Goal: Information Seeking & Learning: Learn about a topic

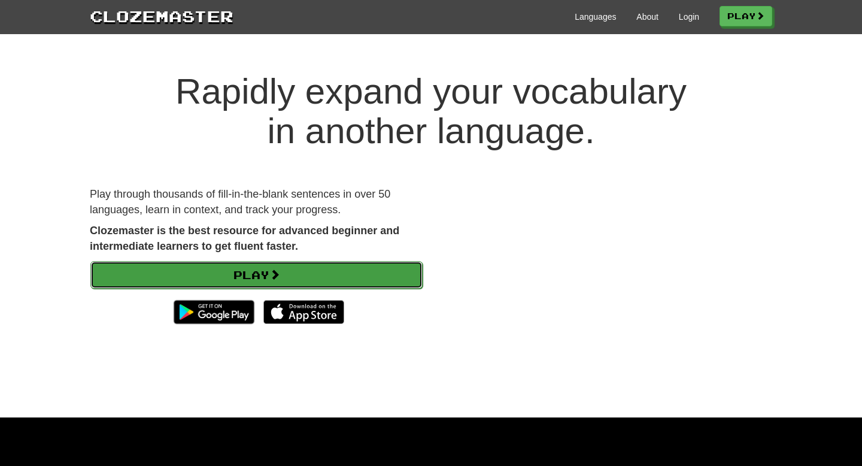
click at [263, 279] on link "Play" at bounding box center [256, 275] width 332 height 28
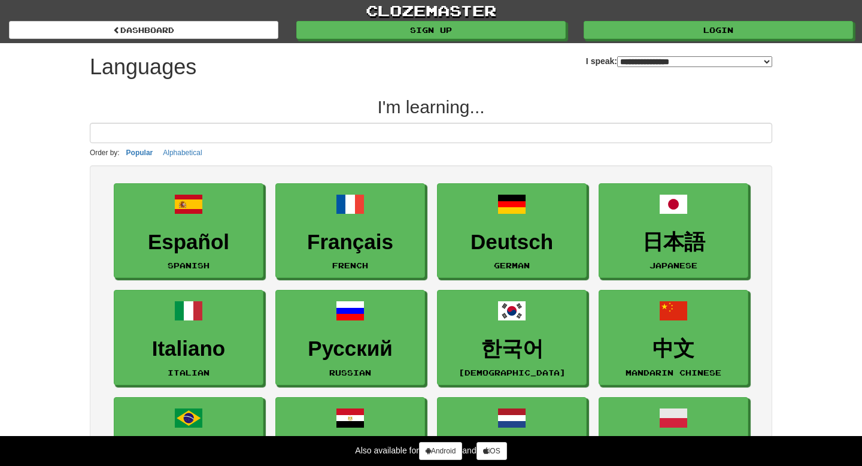
select select "*******"
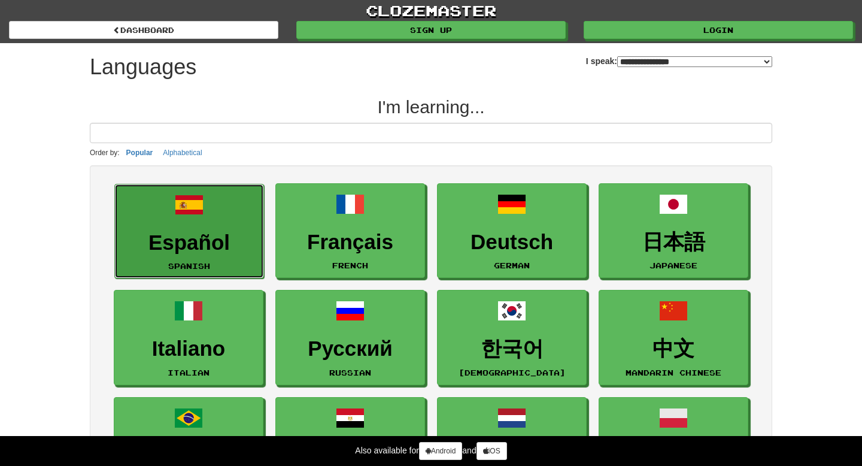
click at [218, 236] on h3 "Español" at bounding box center [189, 242] width 136 height 23
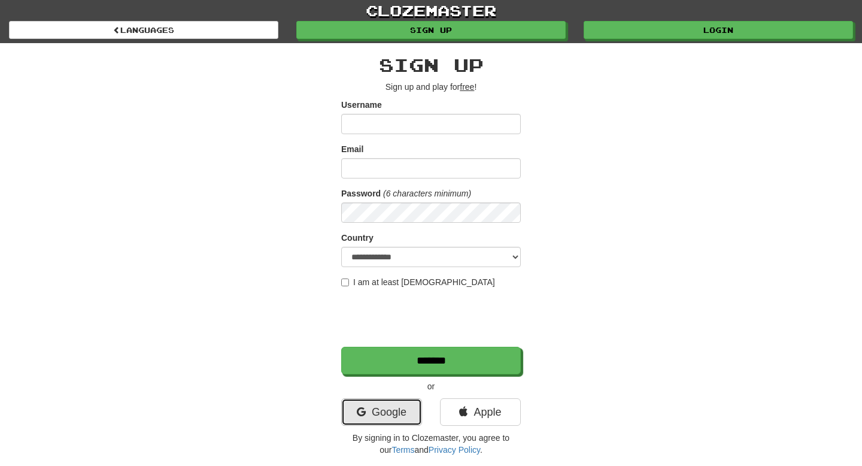
click at [403, 421] on link "Google" at bounding box center [381, 412] width 81 height 28
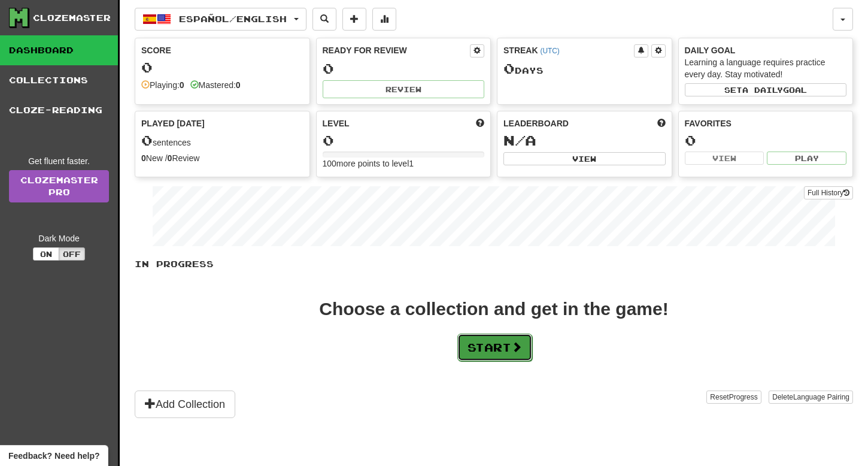
click at [468, 355] on button "Start" at bounding box center [494, 347] width 75 height 28
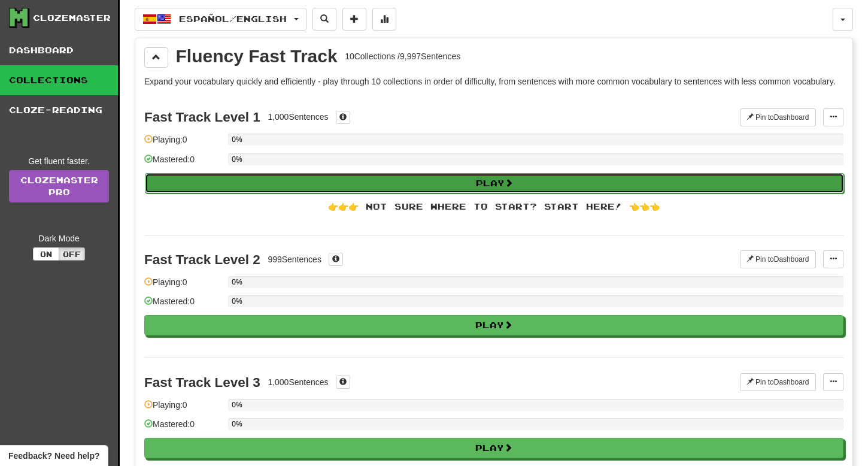
click at [263, 190] on button "Play" at bounding box center [494, 183] width 699 height 20
select select "**"
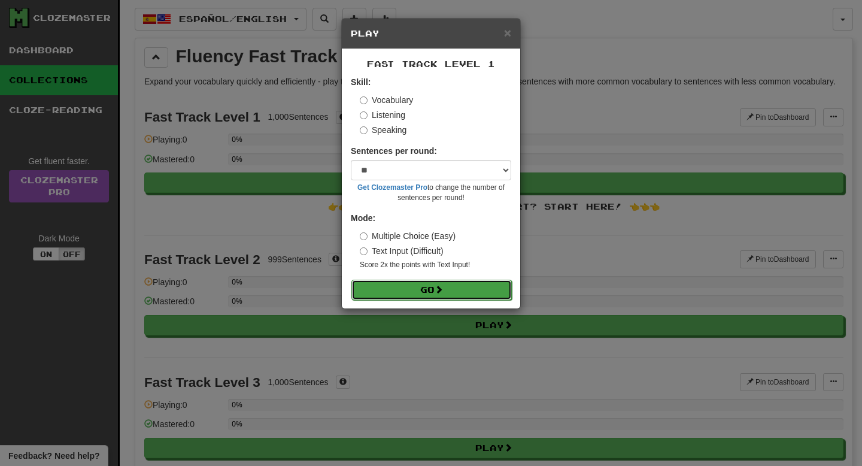
click at [400, 293] on button "Go" at bounding box center [431, 289] width 160 height 20
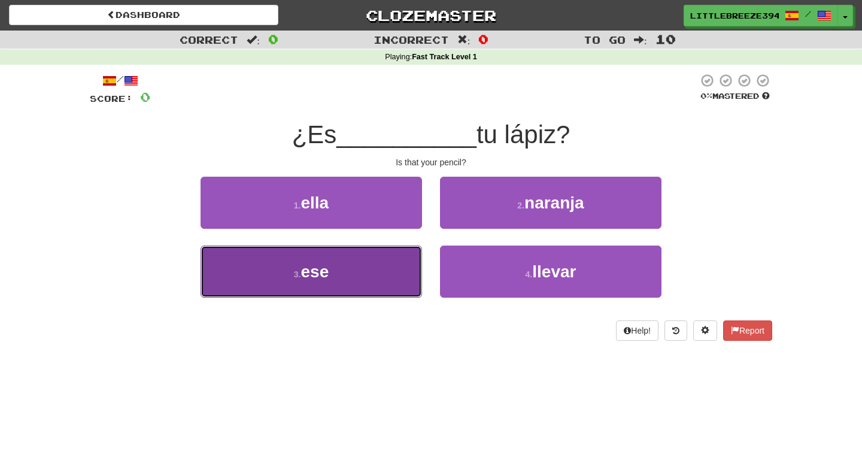
click at [383, 265] on button "3 . ese" at bounding box center [310, 271] width 221 height 52
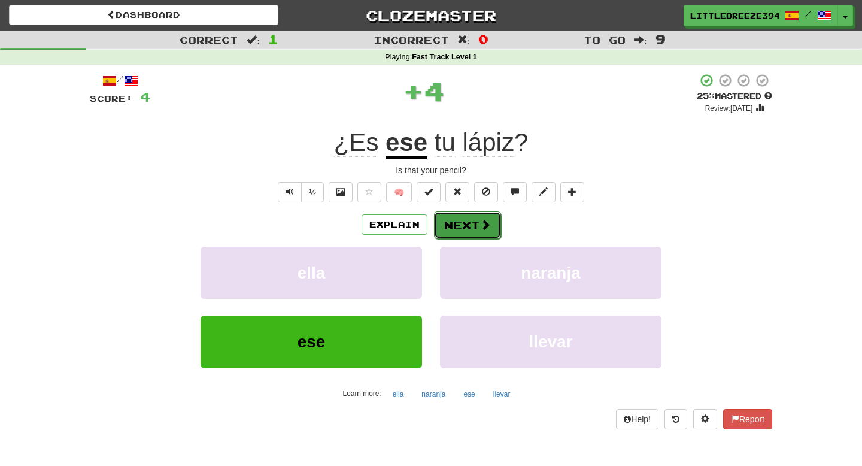
click at [461, 220] on button "Next" at bounding box center [467, 225] width 67 height 28
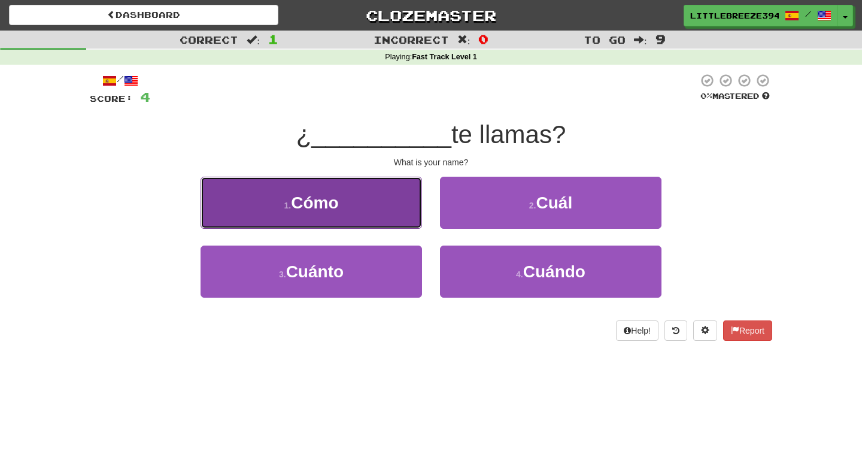
click at [381, 220] on button "1 . Cómo" at bounding box center [310, 203] width 221 height 52
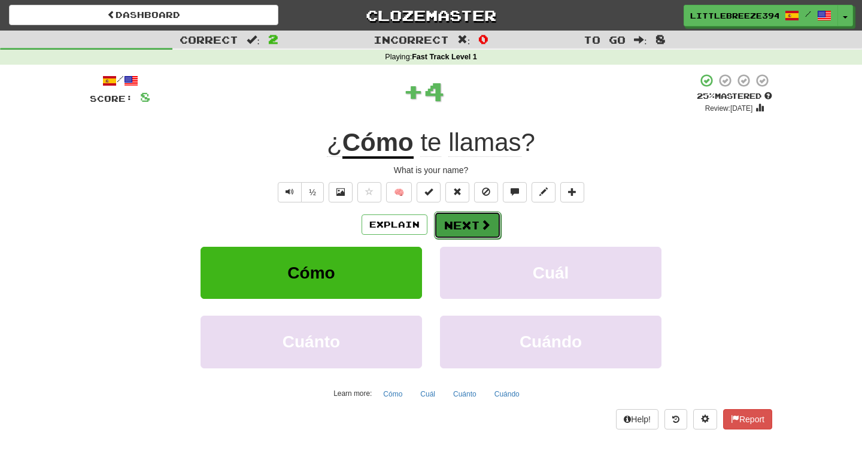
click at [475, 237] on button "Next" at bounding box center [467, 225] width 67 height 28
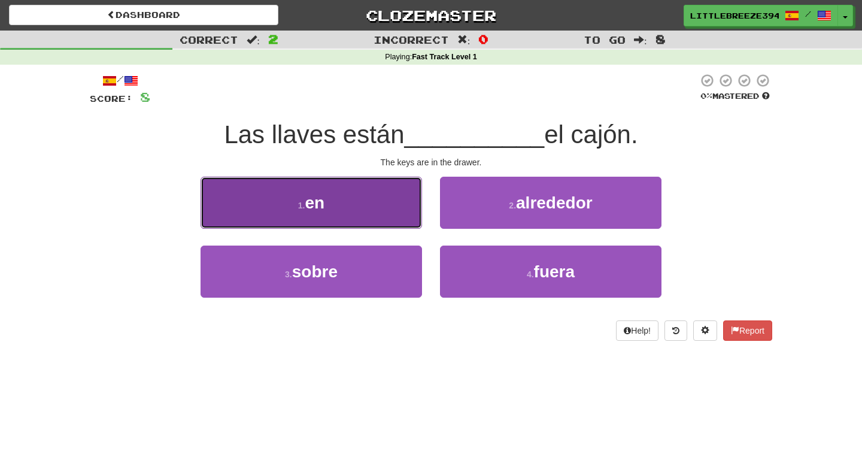
click at [366, 227] on button "1 . en" at bounding box center [310, 203] width 221 height 52
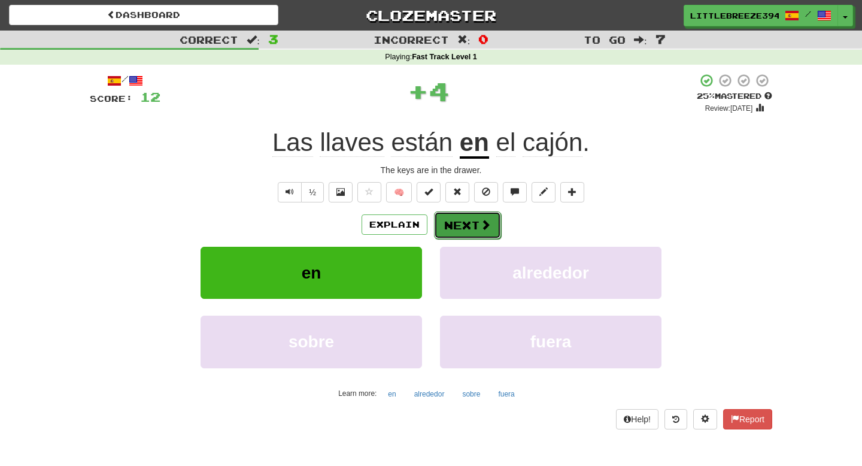
click at [481, 223] on span at bounding box center [485, 224] width 11 height 11
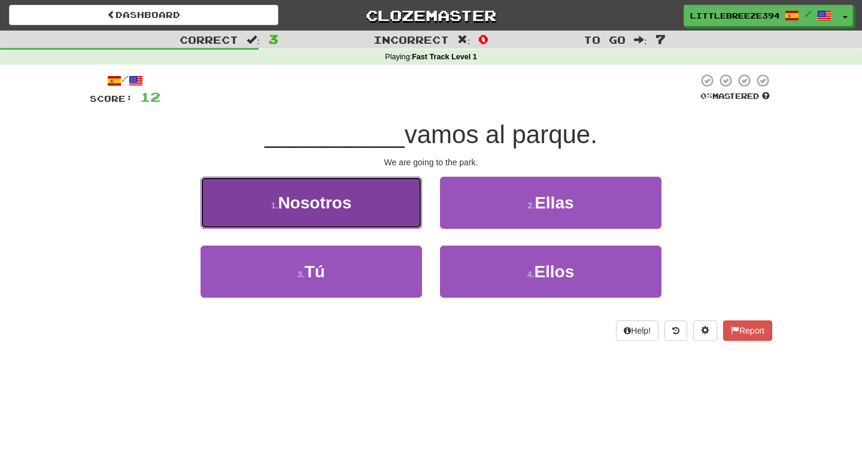
click at [347, 221] on button "1 . Nosotros" at bounding box center [310, 203] width 221 height 52
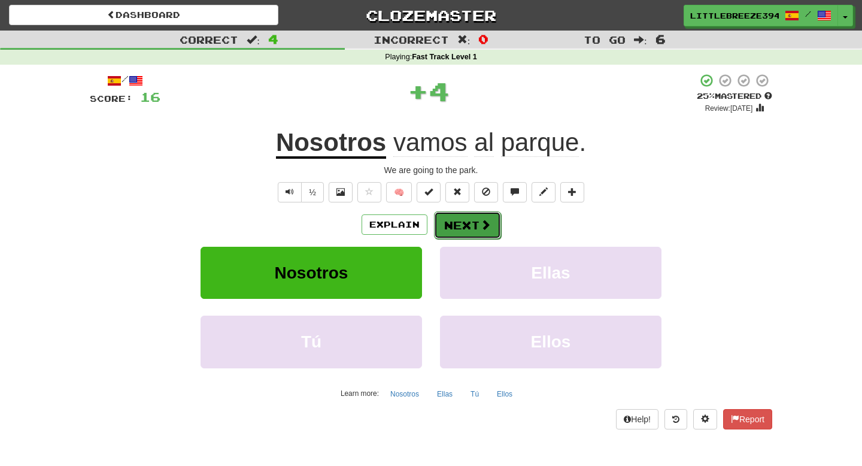
click at [473, 231] on button "Next" at bounding box center [467, 225] width 67 height 28
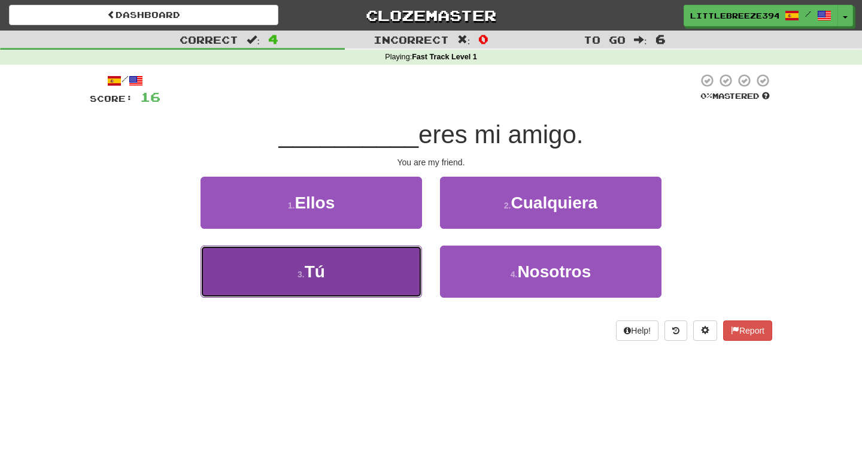
click at [352, 266] on button "3 . Tú" at bounding box center [310, 271] width 221 height 52
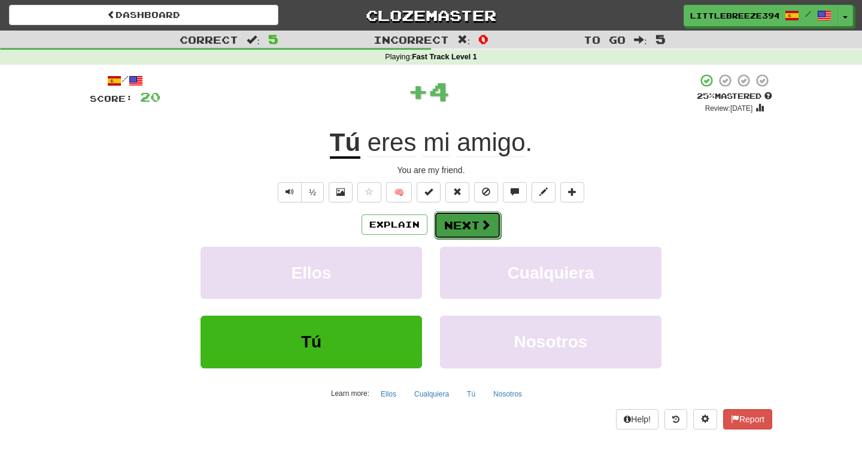
click at [469, 223] on button "Next" at bounding box center [467, 225] width 67 height 28
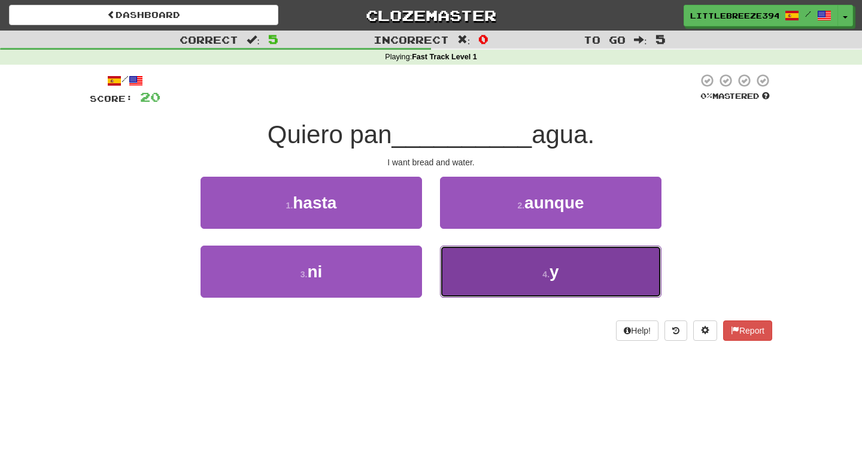
click at [475, 275] on button "4 . y" at bounding box center [550, 271] width 221 height 52
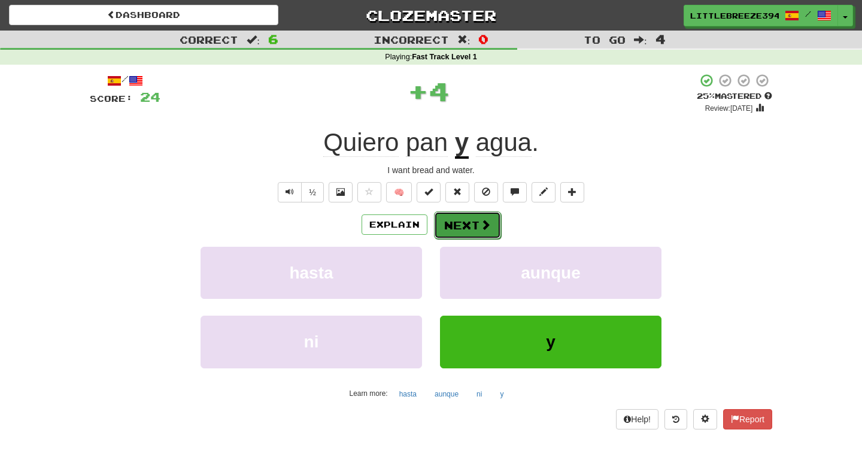
click at [458, 225] on button "Next" at bounding box center [467, 225] width 67 height 28
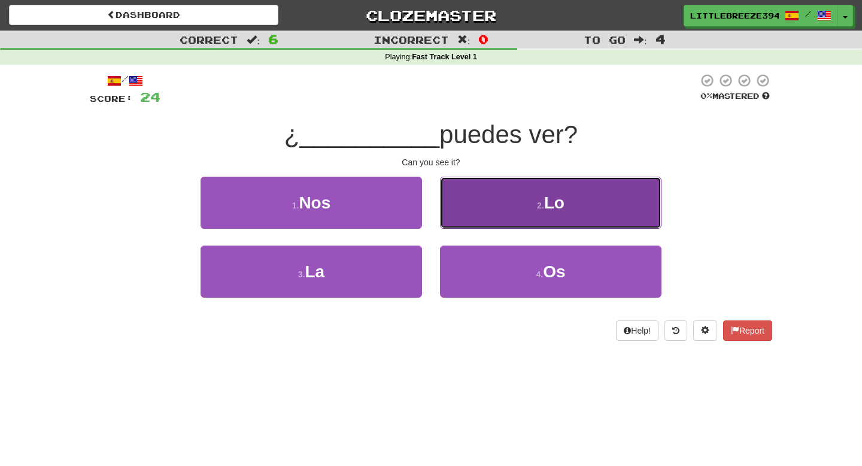
click at [576, 203] on button "2 . Lo" at bounding box center [550, 203] width 221 height 52
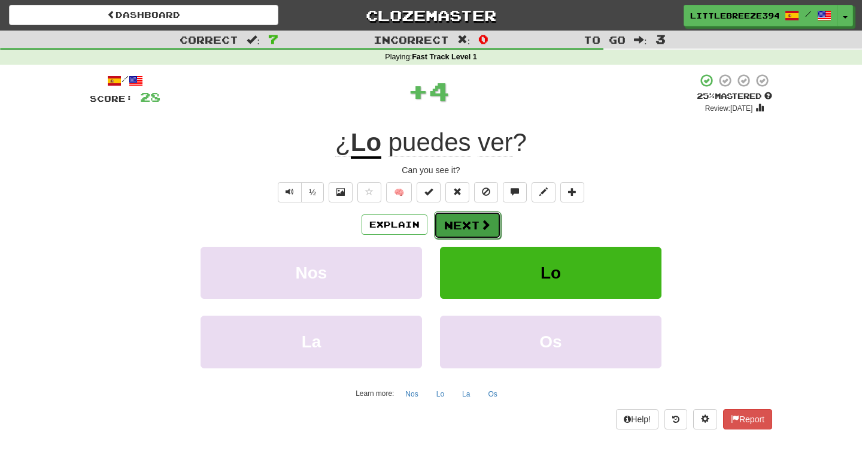
click at [471, 222] on button "Next" at bounding box center [467, 225] width 67 height 28
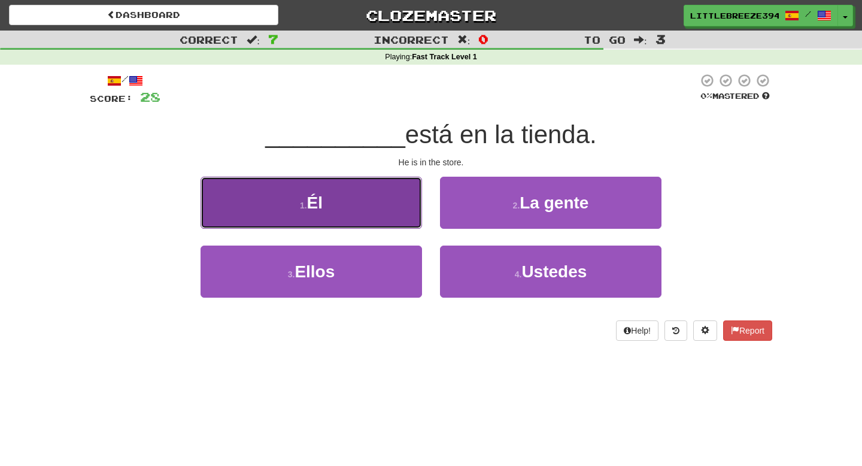
click at [386, 206] on button "1 . Él" at bounding box center [310, 203] width 221 height 52
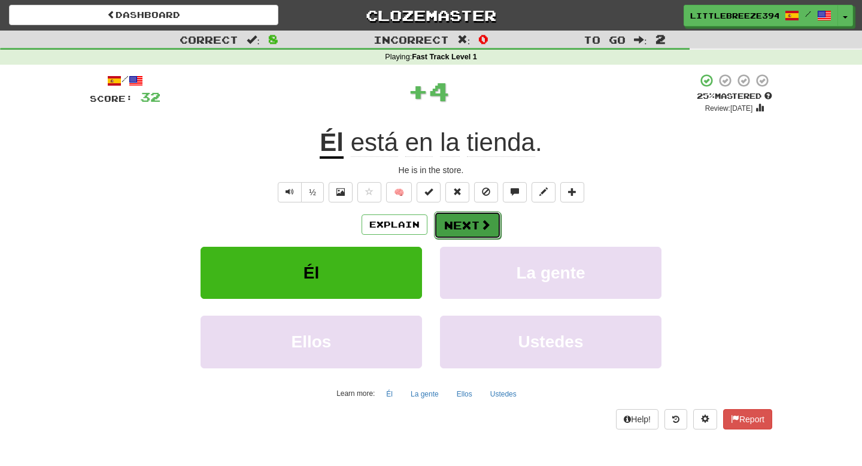
click at [474, 232] on button "Next" at bounding box center [467, 225] width 67 height 28
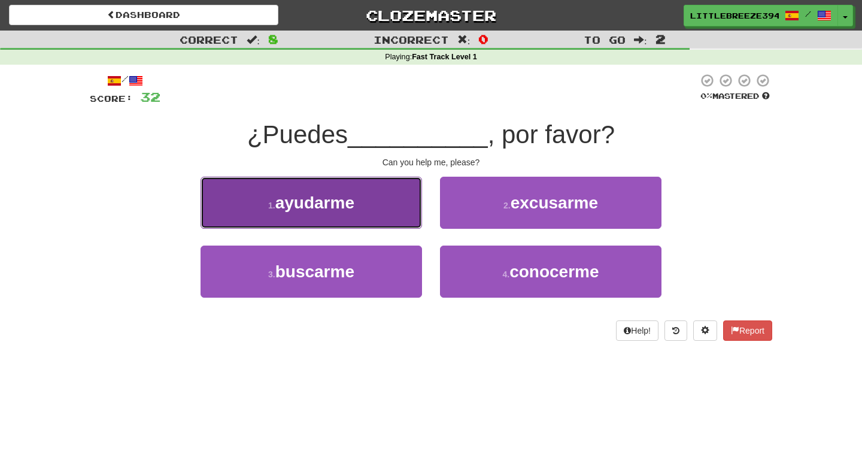
click at [367, 221] on button "1 . ayudarme" at bounding box center [310, 203] width 221 height 52
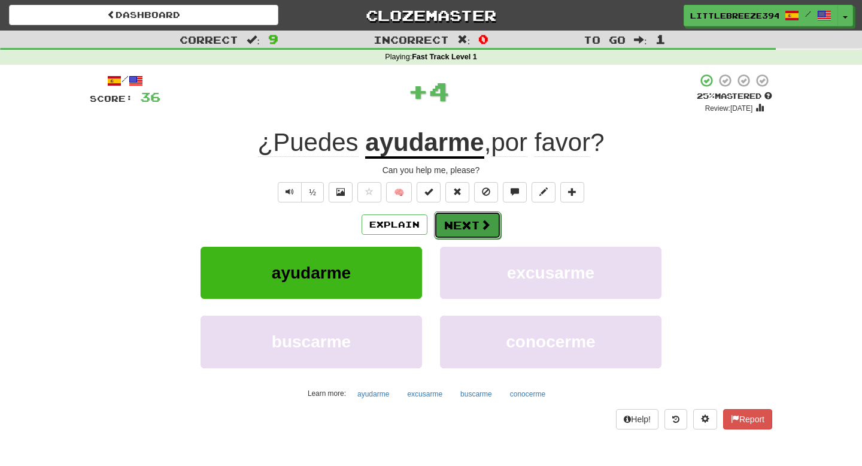
click at [452, 238] on button "Next" at bounding box center [467, 225] width 67 height 28
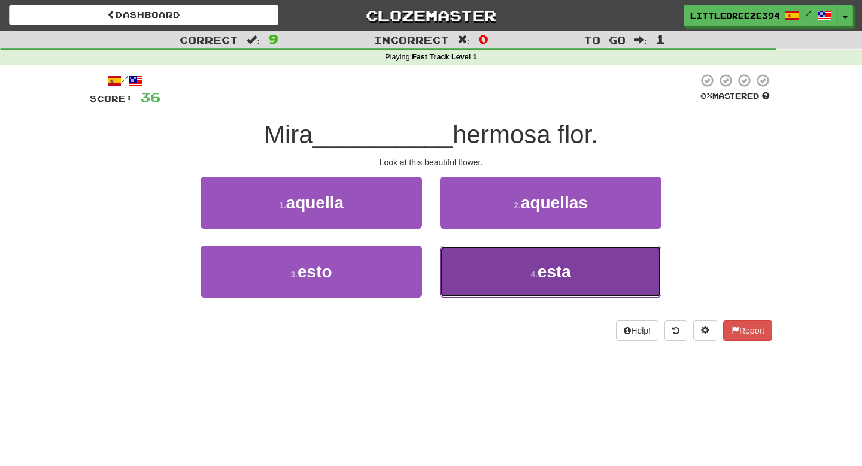
click at [512, 269] on button "4 . esta" at bounding box center [550, 271] width 221 height 52
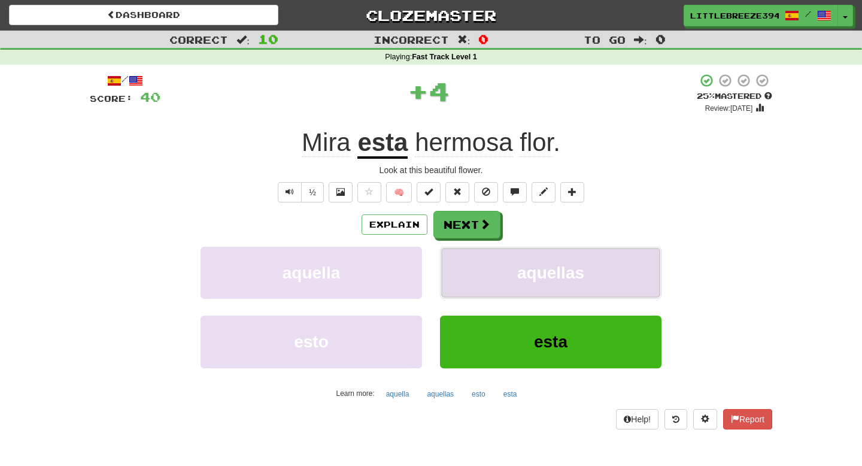
click at [512, 269] on button "aquellas" at bounding box center [550, 273] width 221 height 52
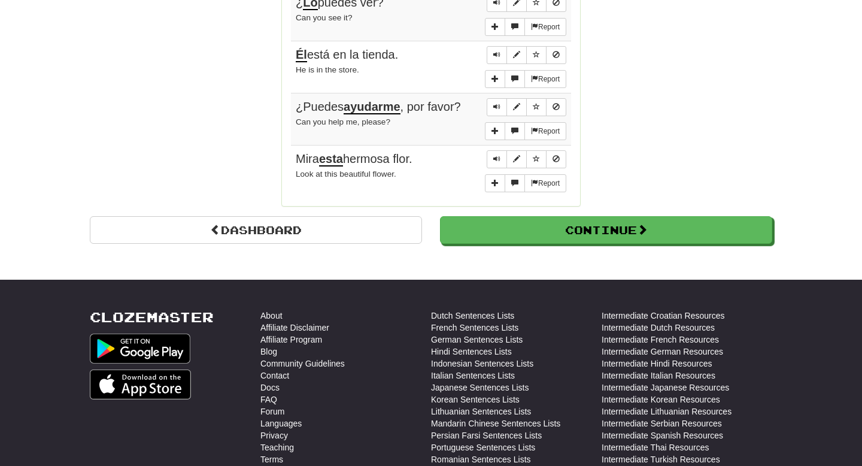
scroll to position [1044, 0]
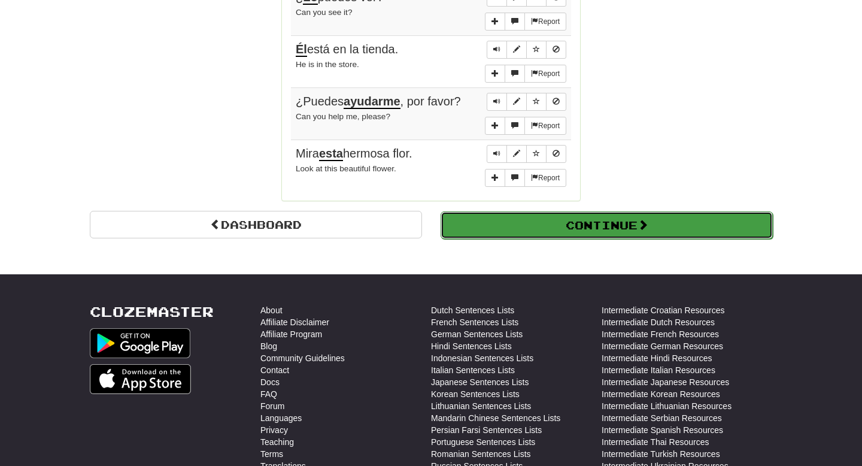
click at [560, 230] on button "Continue" at bounding box center [606, 225] width 332 height 28
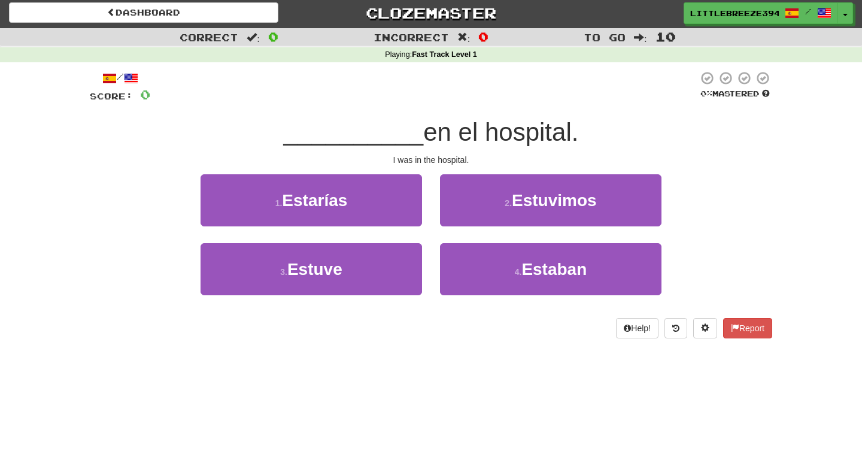
scroll to position [0, 0]
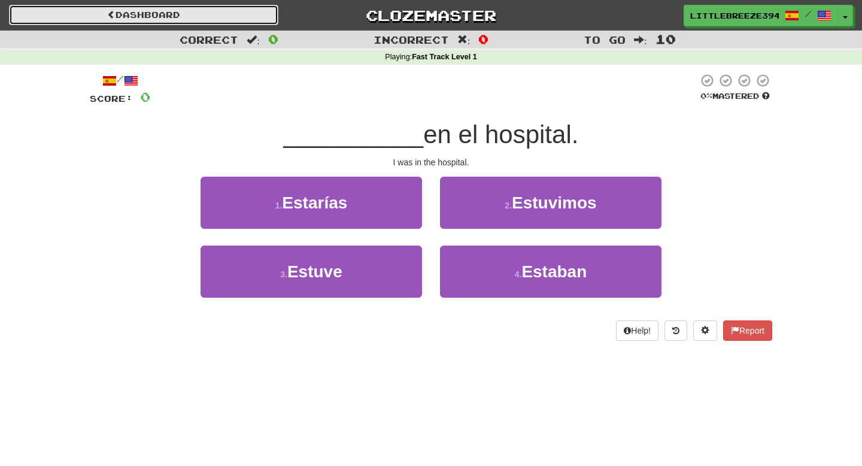
click at [225, 19] on link "Dashboard" at bounding box center [143, 15] width 269 height 20
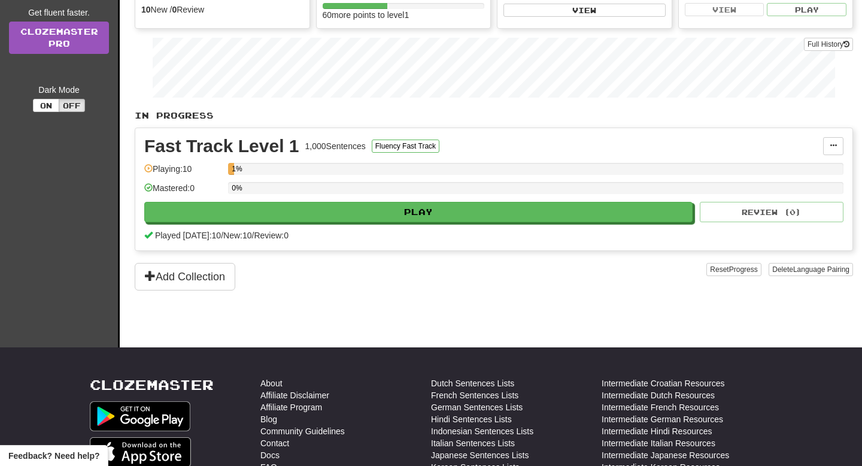
scroll to position [165, 0]
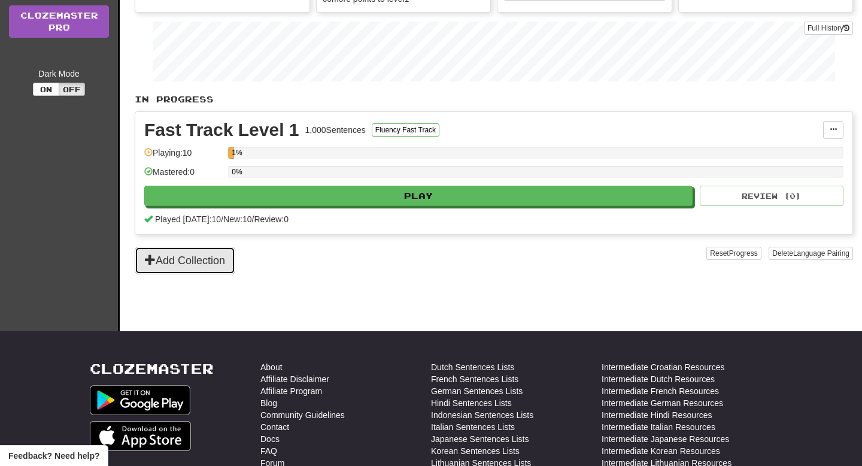
click at [198, 268] on button "Add Collection" at bounding box center [185, 261] width 101 height 28
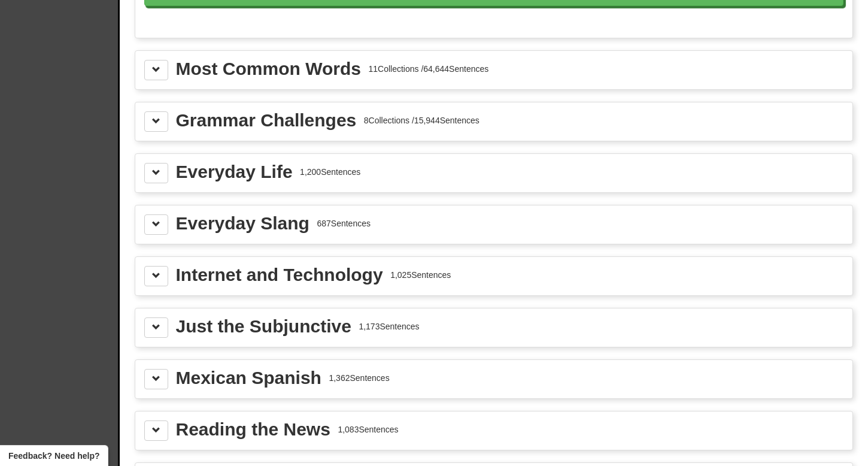
scroll to position [1292, 0]
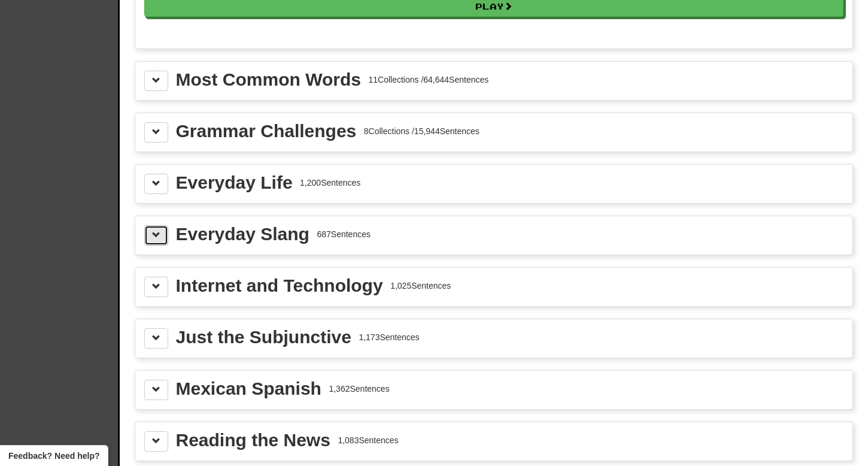
click at [148, 242] on button at bounding box center [156, 235] width 24 height 20
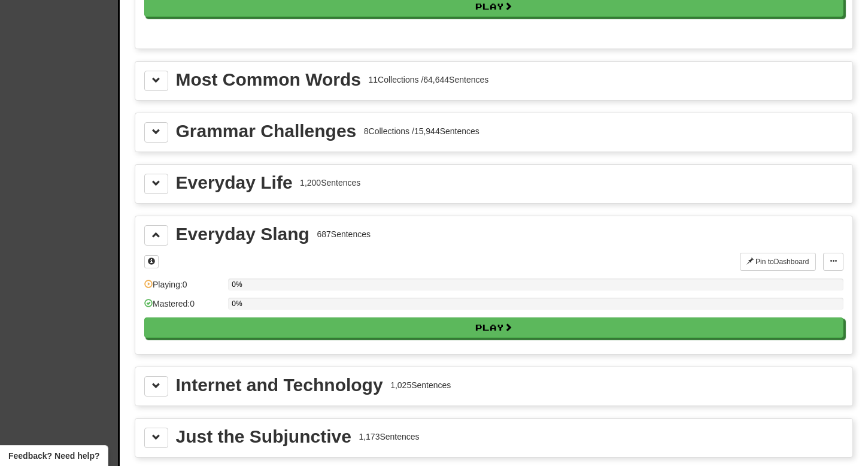
click at [306, 317] on div "0%" at bounding box center [535, 307] width 615 height 20
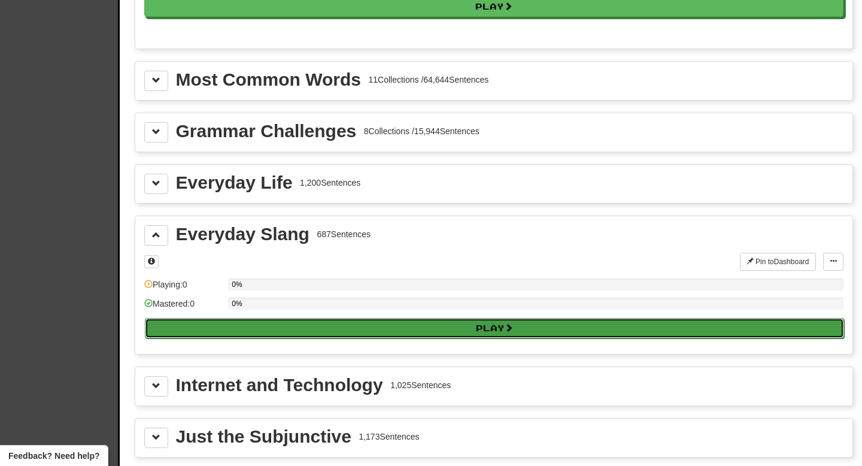
click at [300, 338] on button "Play" at bounding box center [494, 328] width 699 height 20
select select "**"
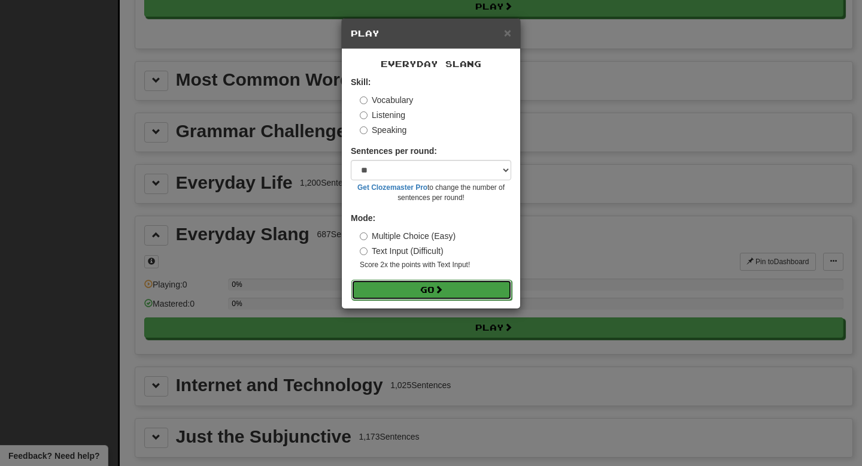
click at [412, 287] on button "Go" at bounding box center [431, 289] width 160 height 20
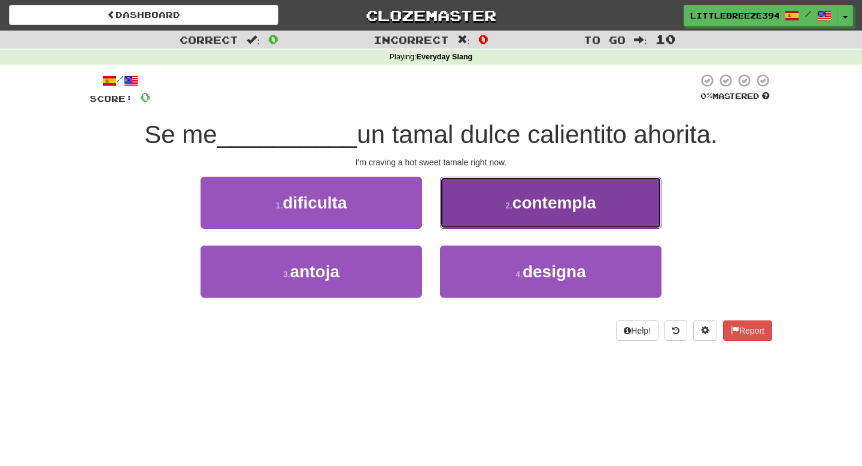
click at [542, 217] on button "2 . contempla" at bounding box center [550, 203] width 221 height 52
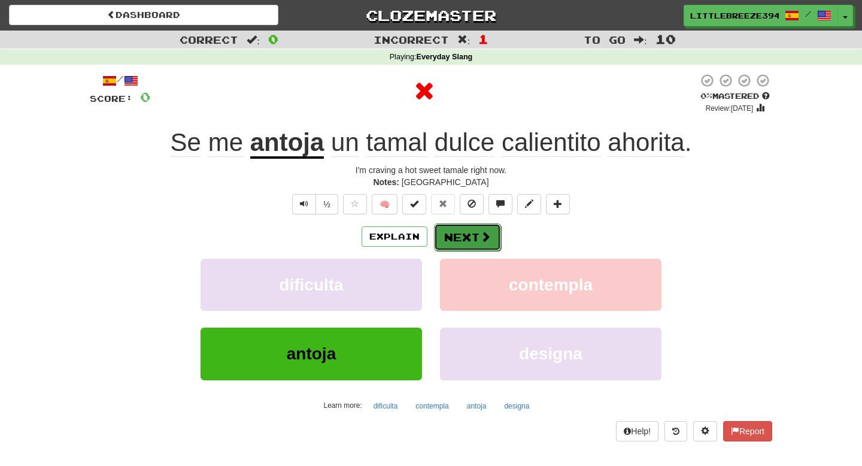
click at [473, 232] on button "Next" at bounding box center [467, 237] width 67 height 28
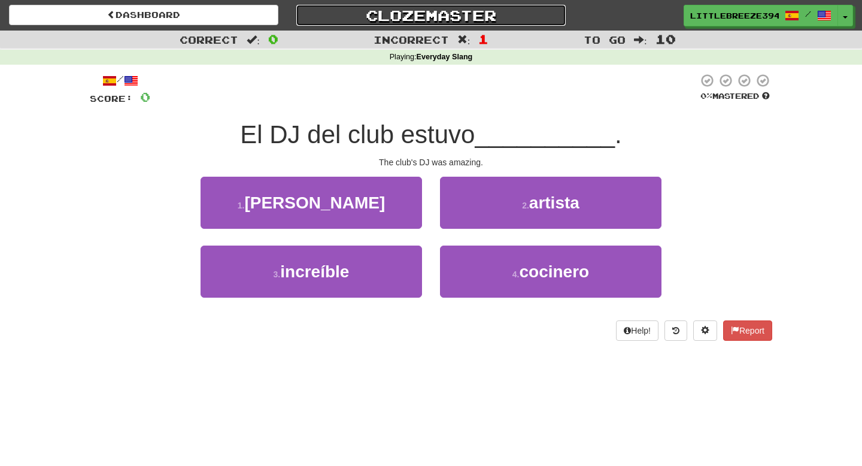
click at [430, 16] on link "Clozemaster" at bounding box center [430, 15] width 269 height 21
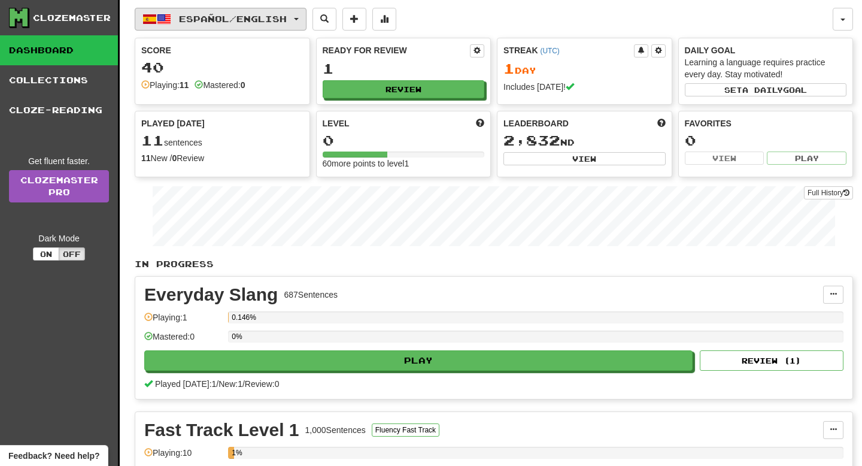
scroll to position [24, 0]
